Goal: Task Accomplishment & Management: Manage account settings

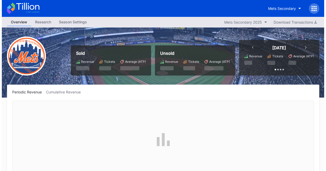
scroll to position [1064, 0]
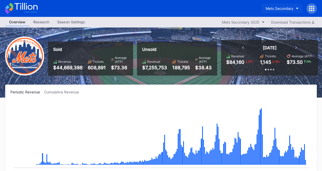
click at [292, 9] on div "Mets Secondary" at bounding box center [280, 8] width 28 height 4
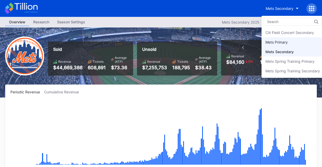
click at [279, 39] on div "Mets Primary" at bounding box center [293, 42] width 62 height 10
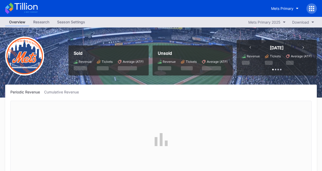
click at [77, 19] on div "Season Settings" at bounding box center [71, 22] width 36 height 8
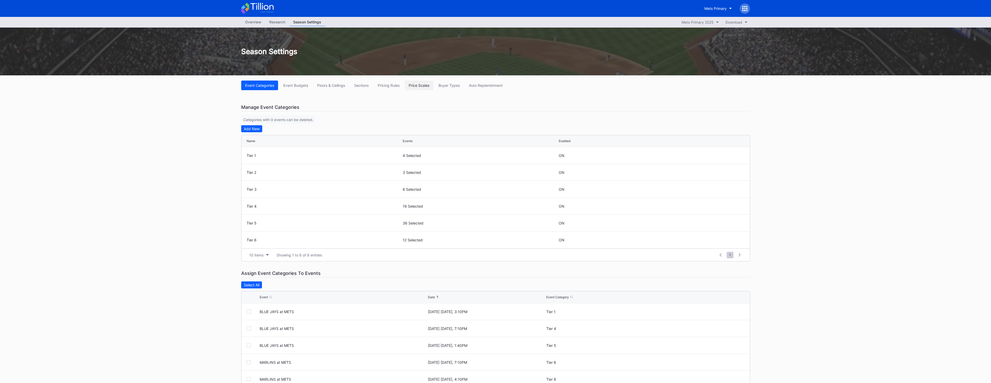
click at [326, 83] on button "Price Scales" at bounding box center [419, 86] width 29 height 10
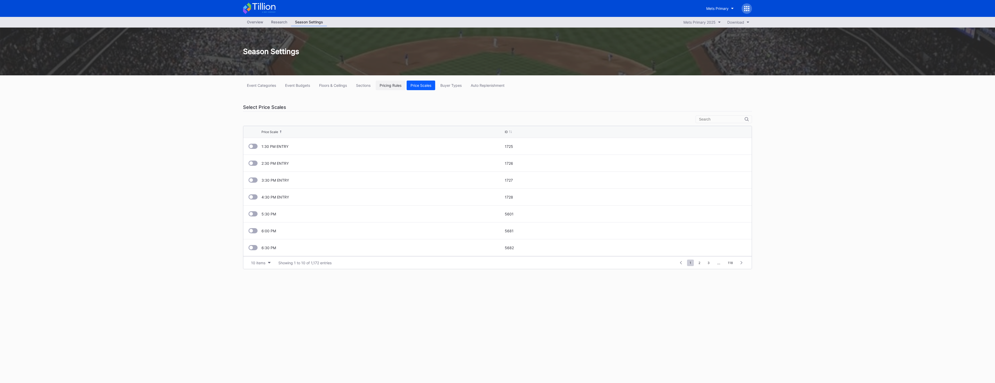
click at [326, 81] on button "Pricing Rules" at bounding box center [391, 86] width 30 height 10
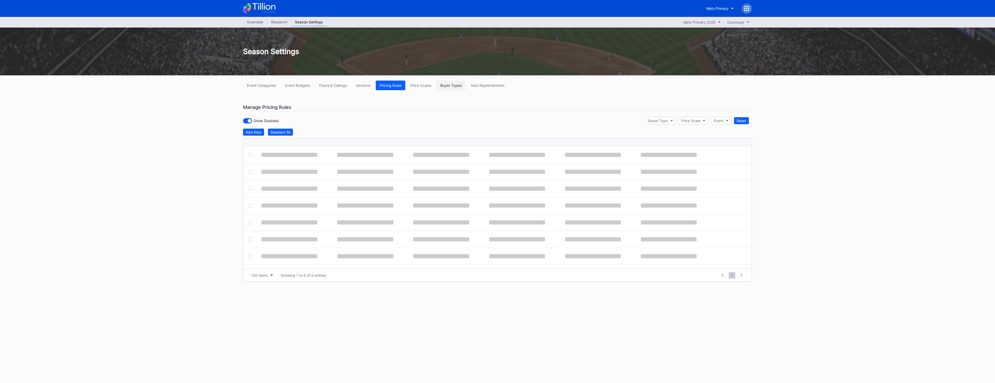
click at [326, 79] on div "Event Categories Event Budgets Floors & Ceilings Sections Pricing Rules Price S…" at bounding box center [497, 187] width 519 height 224
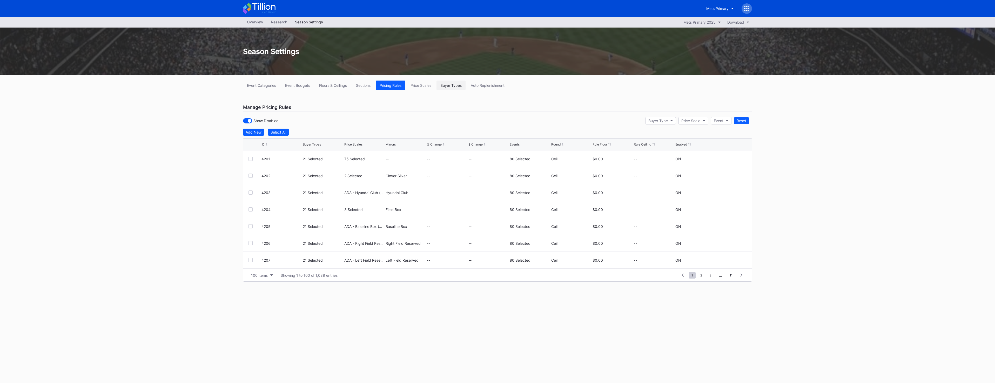
click at [326, 82] on button "Buyer Types" at bounding box center [451, 86] width 29 height 10
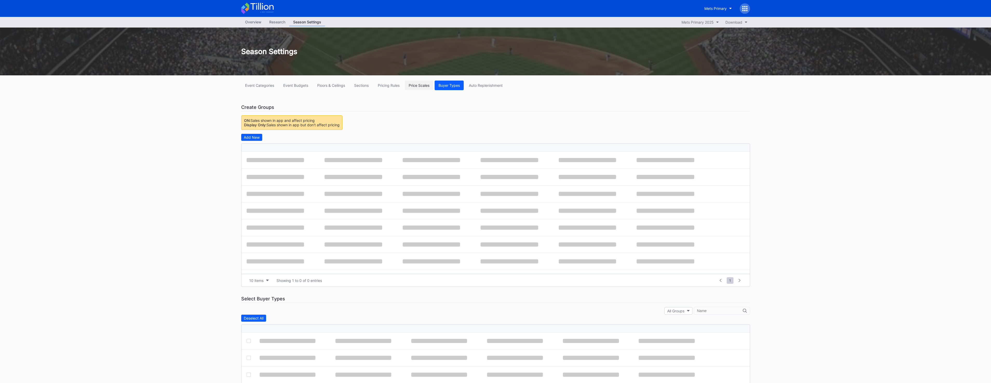
click at [326, 87] on div "Pricing Rules" at bounding box center [389, 85] width 22 height 4
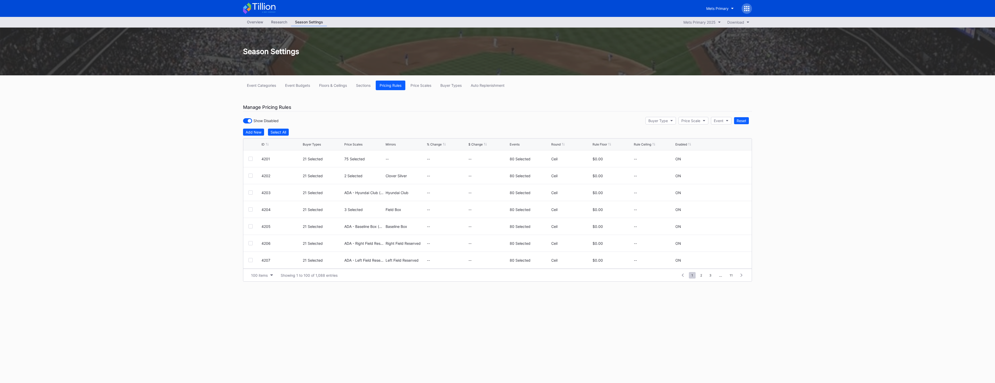
click at [254, 136] on div "Add New Select All ID Buyer Types Price Scales Mirrors % Change $ Change Events…" at bounding box center [497, 205] width 509 height 153
click at [255, 131] on div "Add New" at bounding box center [254, 132] width 16 height 4
click at [315, 156] on button "--" at bounding box center [323, 161] width 40 height 10
type input "adult"
click at [326, 175] on div "ADULT (Adult)" at bounding box center [346, 268] width 87 height 10
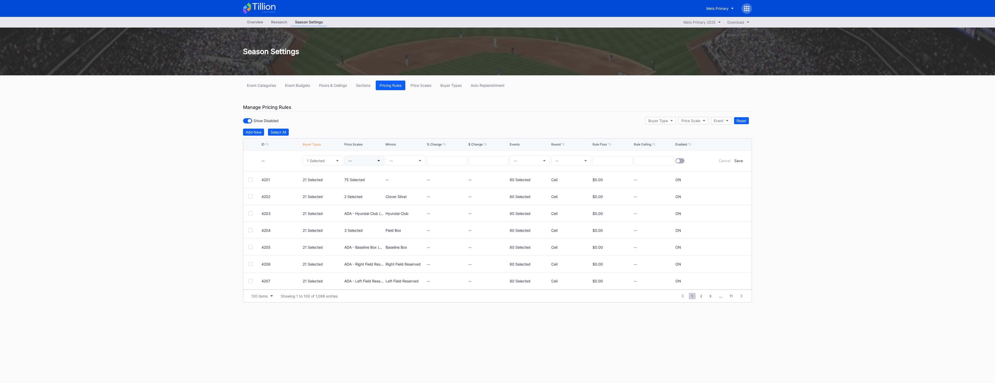
click at [326, 157] on button "--" at bounding box center [364, 161] width 40 height 10
type input "sta"
click at [326, 175] on div "Standing Room Only (5576)" at bounding box center [382, 210] width 76 height 10
click at [326, 159] on button "--" at bounding box center [530, 161] width 40 height 10
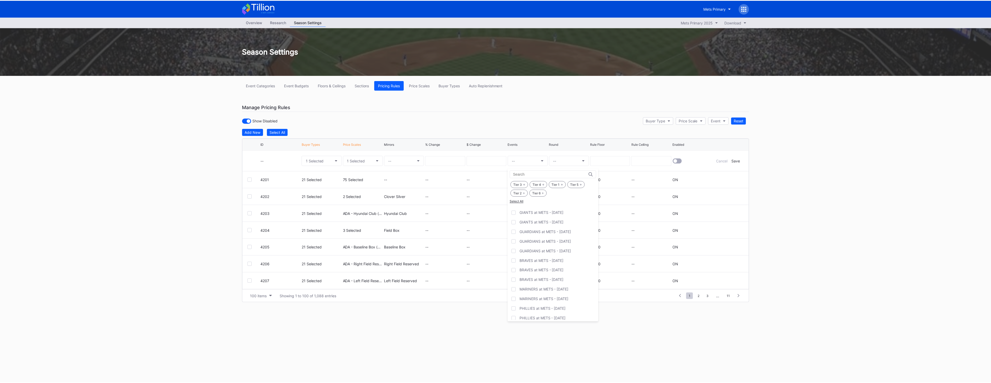
scroll to position [550, 0]
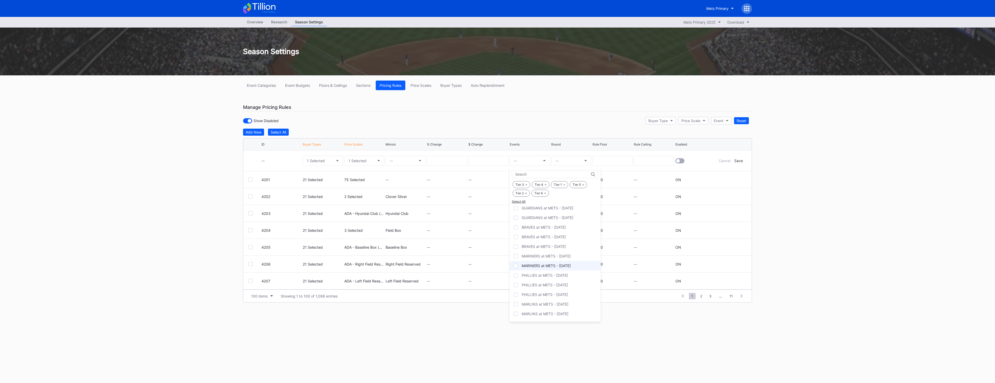
click at [326, 175] on div "MARINERS at METS - Sat 8/16" at bounding box center [546, 265] width 49 height 4
drag, startPoint x: 556, startPoint y: 116, endPoint x: 559, endPoint y: 128, distance: 12.7
click at [326, 162] on button "--" at bounding box center [571, 161] width 40 height 10
click at [326, 175] on div "Ceil" at bounding box center [560, 185] width 19 height 10
click at [326, 161] on div at bounding box center [680, 160] width 9 height 5
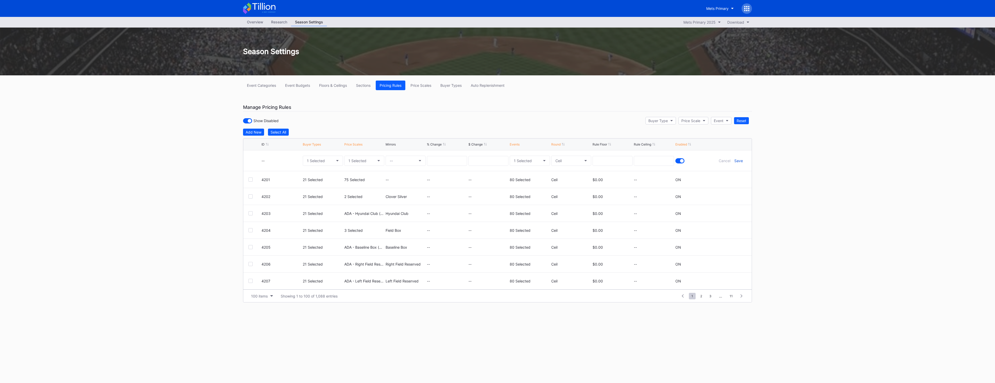
click at [326, 160] on div "Save" at bounding box center [738, 160] width 9 height 4
click at [326, 9] on div "Mets Primary" at bounding box center [717, 8] width 22 height 4
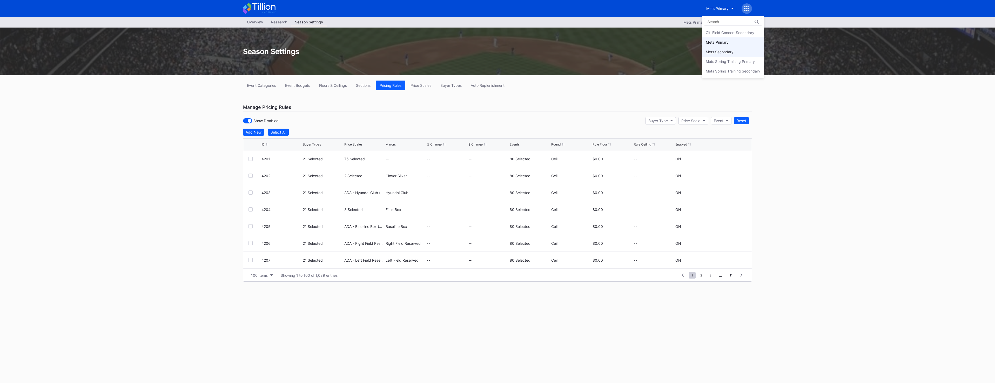
click at [326, 56] on div "Mets Secondary" at bounding box center [733, 52] width 62 height 10
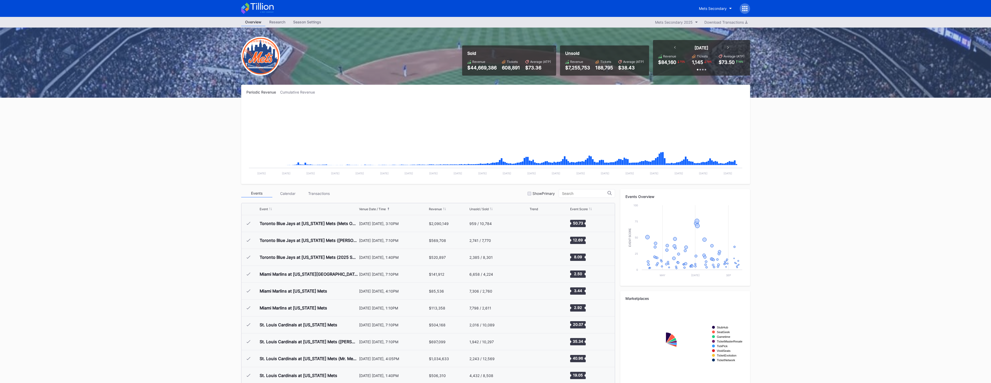
scroll to position [1064, 0]
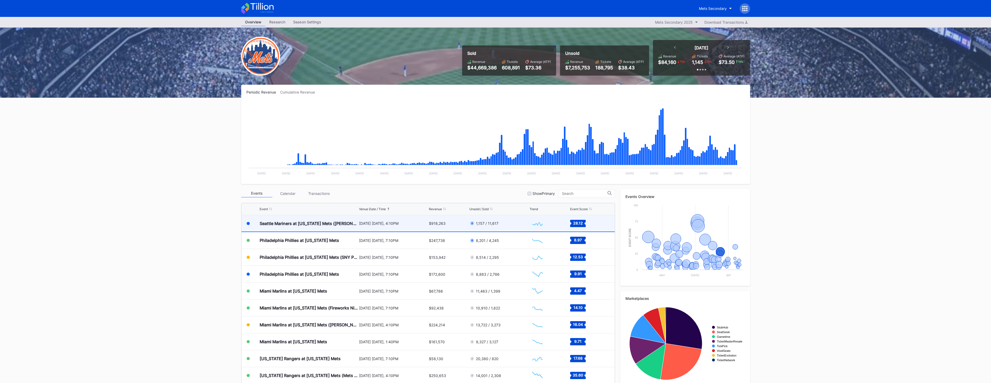
click at [326, 175] on div "August 16 Saturday, 4:10PM" at bounding box center [393, 223] width 69 height 4
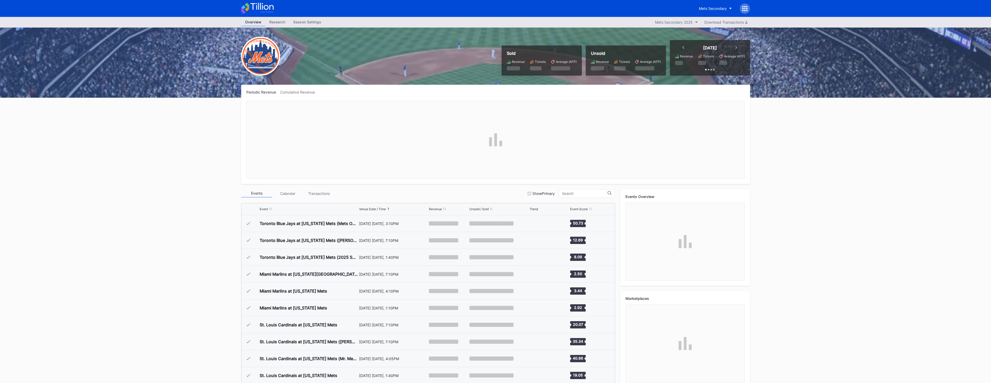
scroll to position [1064, 0]
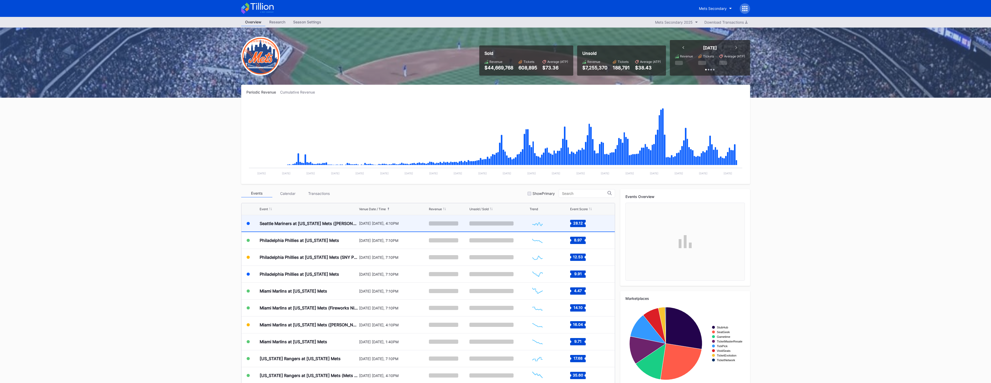
click at [368, 221] on div "August 16 Saturday, 4:10PM" at bounding box center [393, 223] width 69 height 4
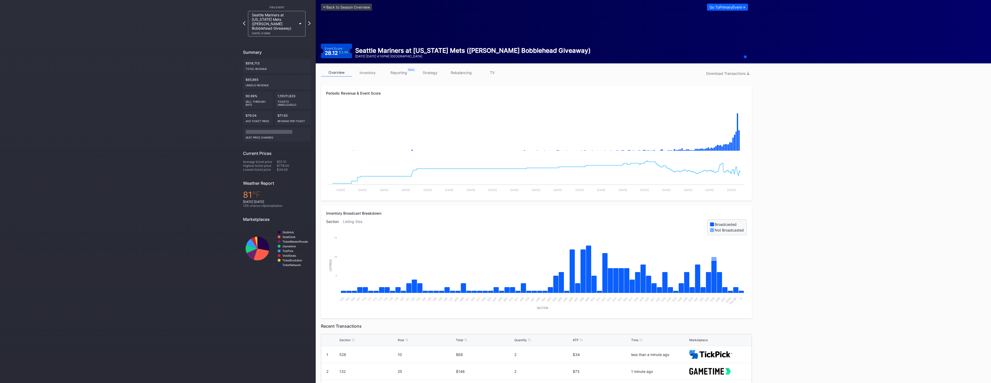
scroll to position [52, 0]
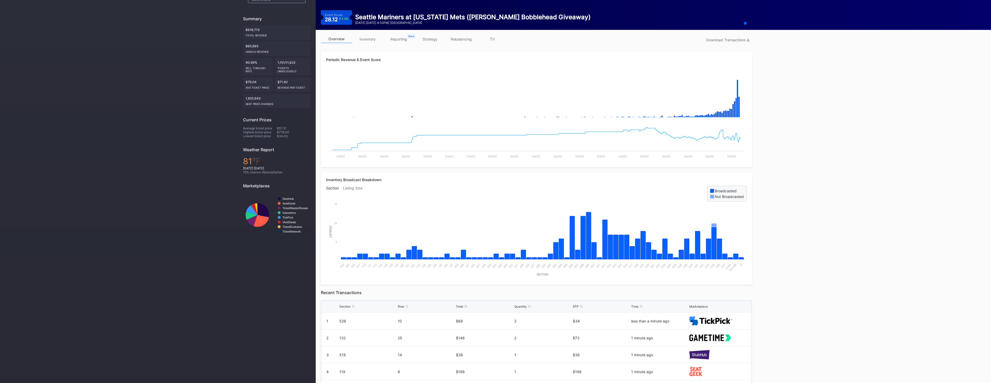
click at [364, 41] on link "inventory" at bounding box center [367, 39] width 31 height 8
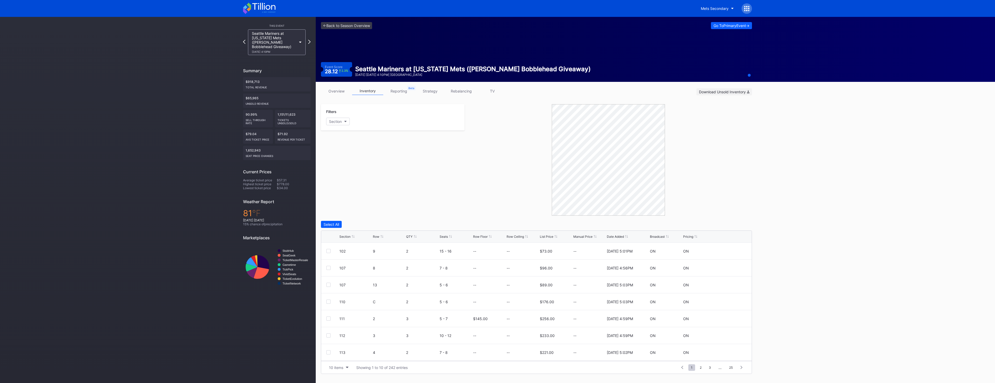
click at [734, 93] on div "Download Unsold Inventory" at bounding box center [724, 92] width 50 height 4
click at [339, 109] on div "Filters Section" at bounding box center [393, 117] width 144 height 26
click at [338, 121] on div "Section" at bounding box center [335, 121] width 13 height 4
click at [356, 191] on div "110" at bounding box center [356, 189] width 61 height 10
drag, startPoint x: 452, startPoint y: 199, endPoint x: 445, endPoint y: 204, distance: 8.6
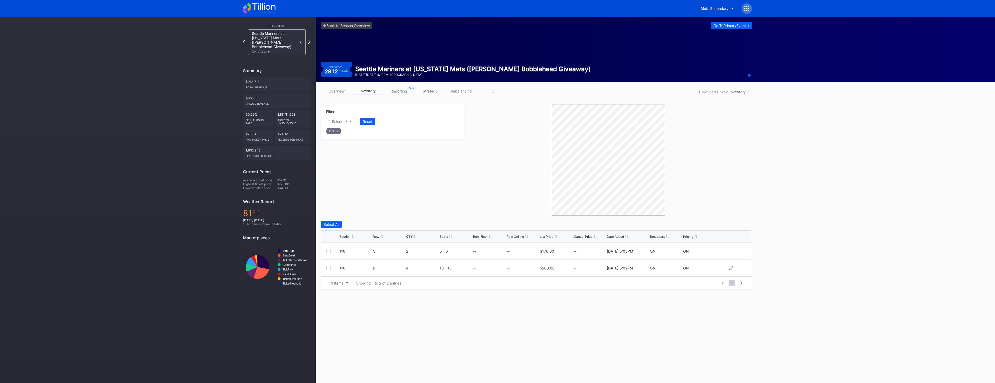
click at [329, 270] on div at bounding box center [328, 268] width 4 height 4
click at [730, 227] on button "Delete 1 Row" at bounding box center [739, 224] width 26 height 7
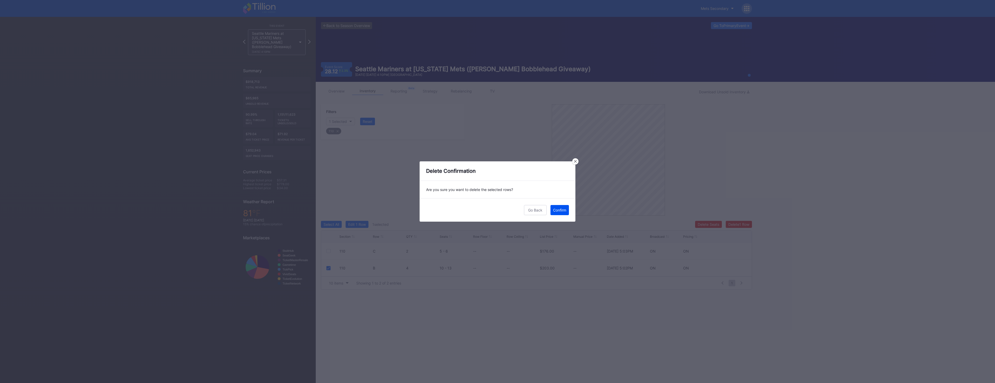
click at [565, 211] on div "Confirm" at bounding box center [559, 210] width 13 height 4
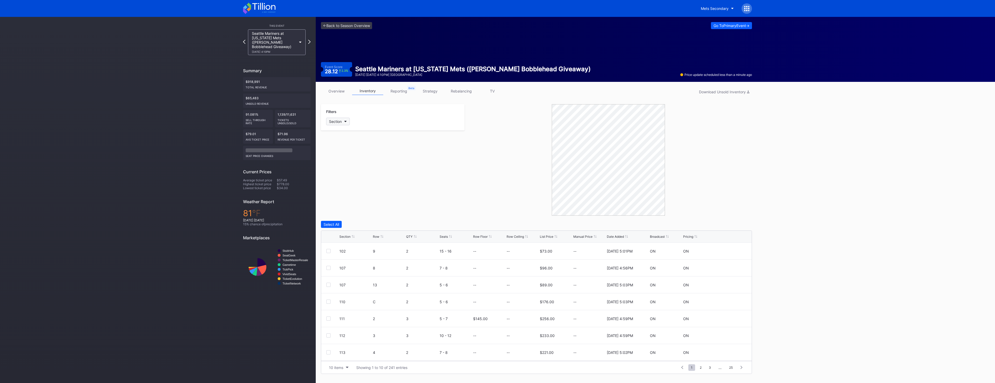
click at [339, 123] on div "Section" at bounding box center [335, 121] width 13 height 4
click at [351, 189] on div "110" at bounding box center [356, 189] width 61 height 10
click at [329, 268] on div at bounding box center [328, 268] width 4 height 4
click at [747, 226] on div "Delete 1 Row" at bounding box center [738, 224] width 21 height 4
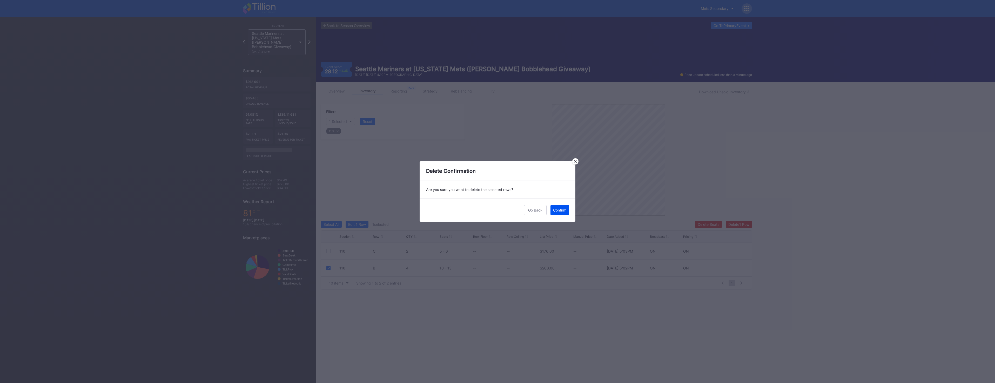
click at [569, 210] on button "Confirm" at bounding box center [560, 210] width 18 height 10
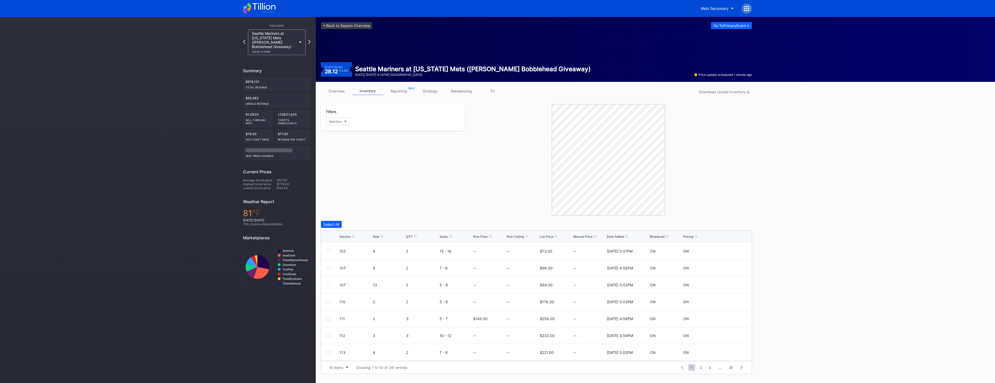
click at [343, 126] on div "Filters Section" at bounding box center [393, 117] width 144 height 26
click at [342, 122] on div "Section" at bounding box center [335, 121] width 13 height 4
click at [347, 188] on div "110" at bounding box center [356, 189] width 61 height 10
drag, startPoint x: 433, startPoint y: 197, endPoint x: 438, endPoint y: 197, distance: 5.0
click at [328, 270] on div "110 B 4 10 - 13 -- -- $203.00 -- [DATE] 5:02PM ON ON" at bounding box center [536, 267] width 431 height 17
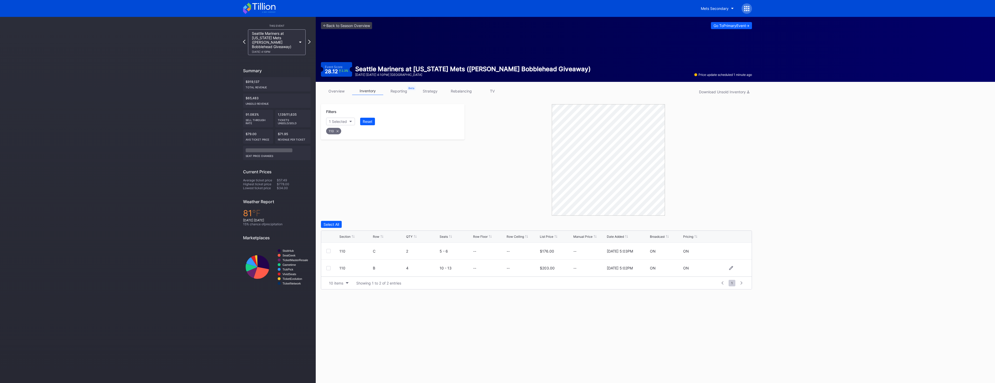
click at [328, 269] on div at bounding box center [328, 268] width 4 height 4
click at [737, 227] on button "Delete 1 Row" at bounding box center [739, 224] width 26 height 7
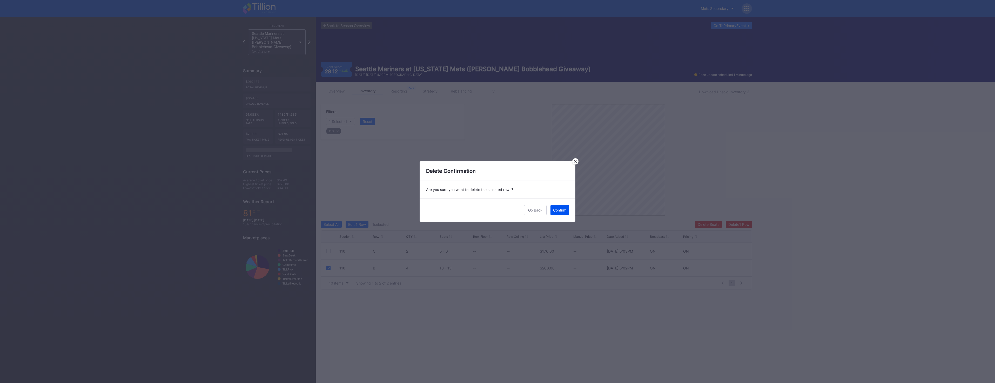
click at [561, 209] on div "Confirm" at bounding box center [559, 210] width 13 height 4
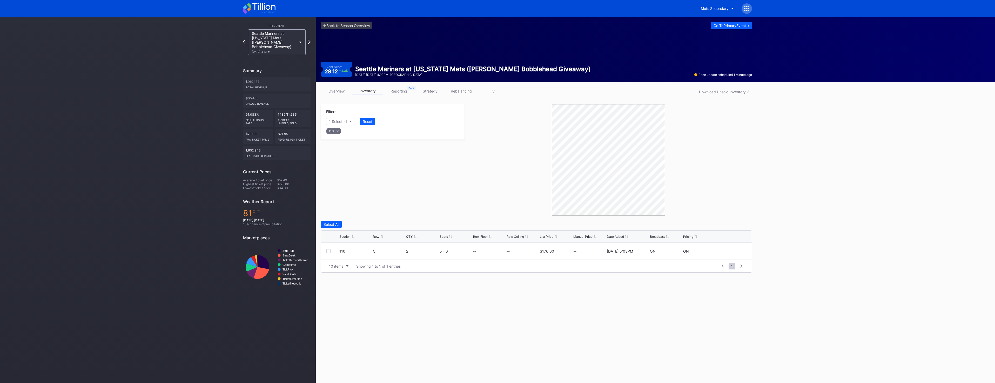
click at [342, 91] on link "overview" at bounding box center [336, 91] width 31 height 8
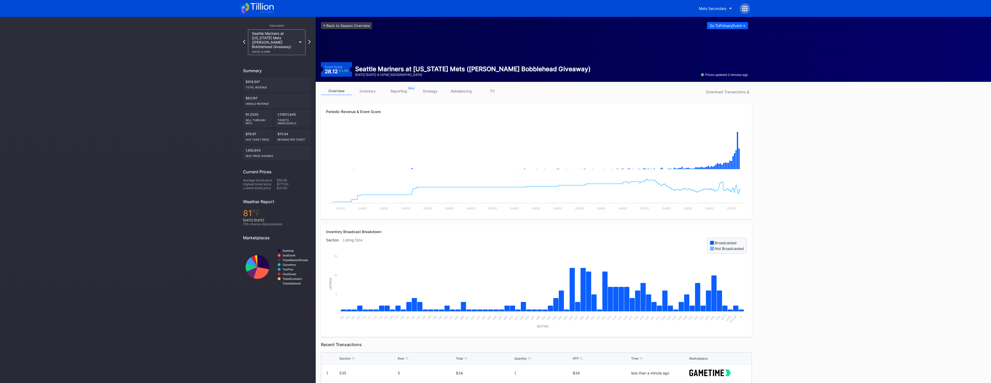
click at [744, 10] on icon at bounding box center [743, 10] width 1 height 1
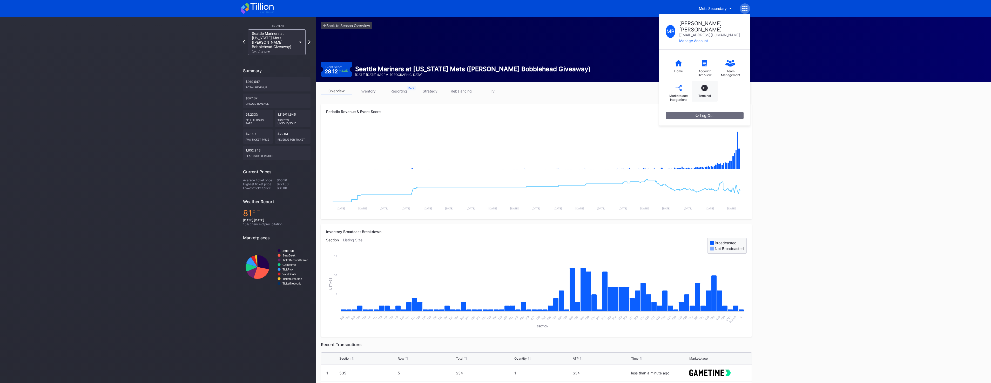
click at [702, 84] on div "T_ Terminal" at bounding box center [705, 91] width 26 height 21
